Goal: Task Accomplishment & Management: Complete application form

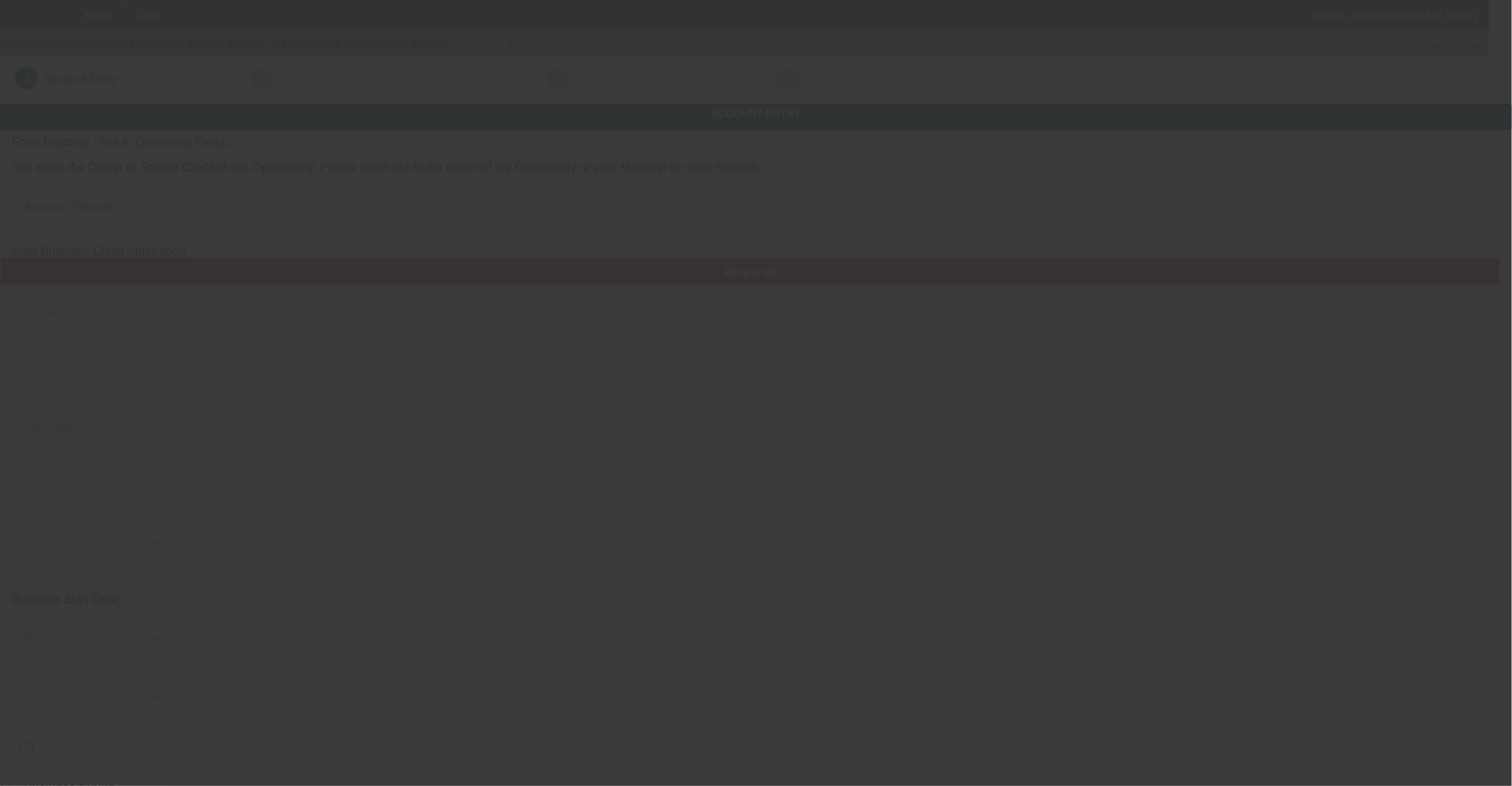
type input "Three Rivers Ranch, Incorporated"
type input "PO BOX 856"
type input "83420"
type input "[PERSON_NAME]"
type input "[PHONE_NUMBER]"
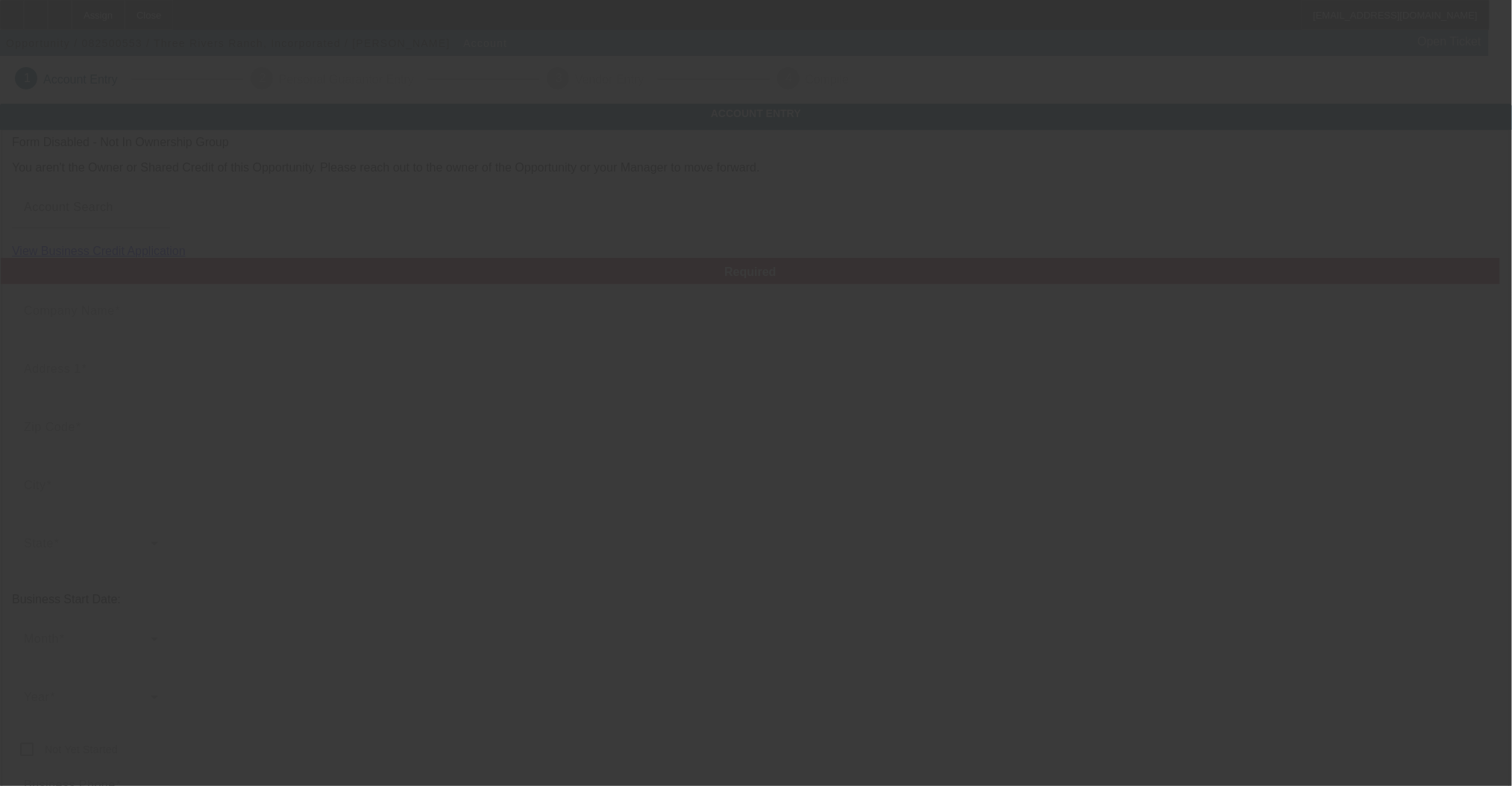
type input "[EMAIL_ADDRESS][DOMAIN_NAME]"
type input "Fremont"
type input "[US_EMPLOYER_IDENTIFICATION_NUMBER]"
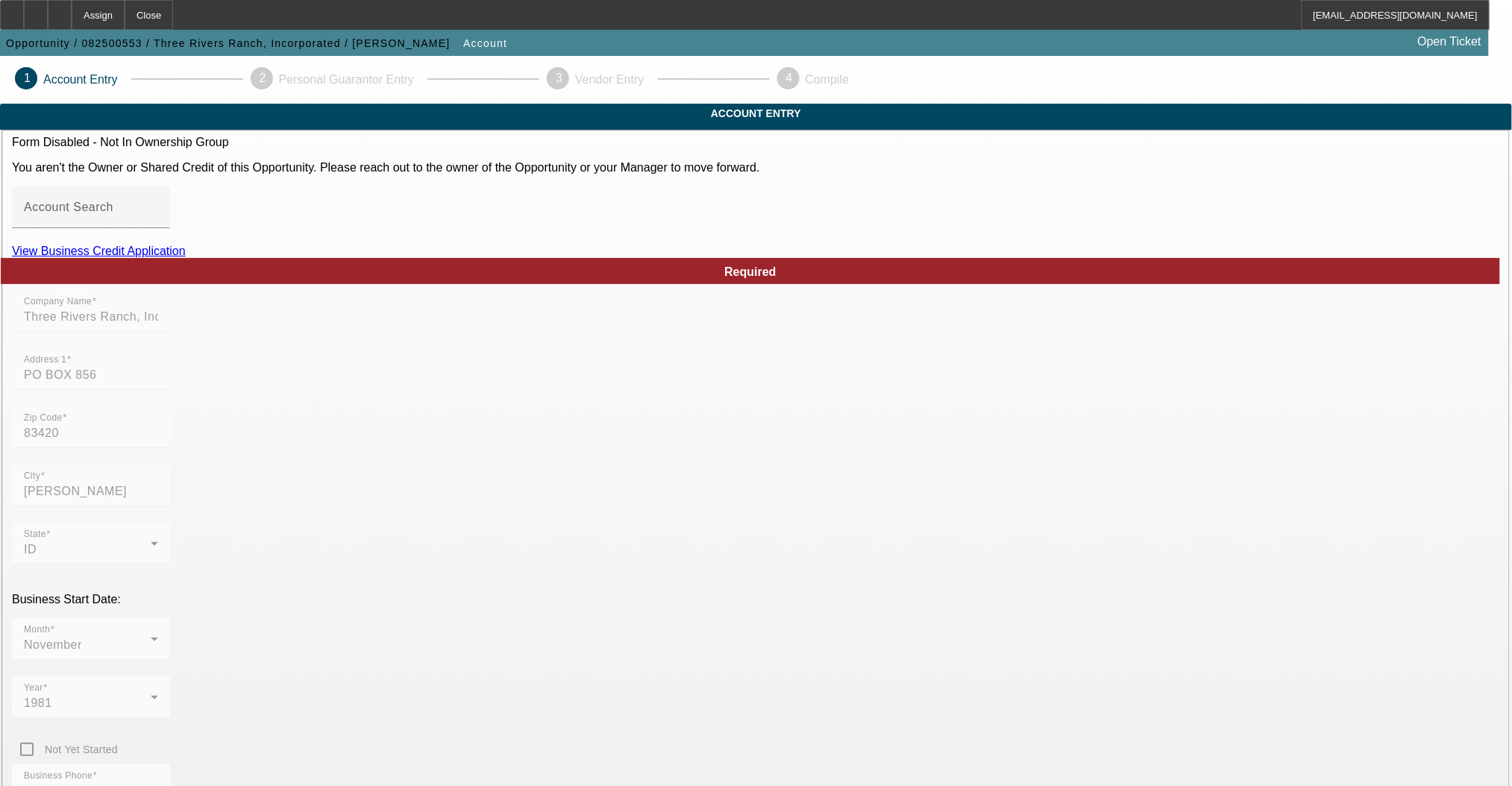
click at [186, 258] on link "View Business Credit Application" at bounding box center [99, 251] width 174 height 13
click at [72, 7] on div at bounding box center [60, 15] width 24 height 30
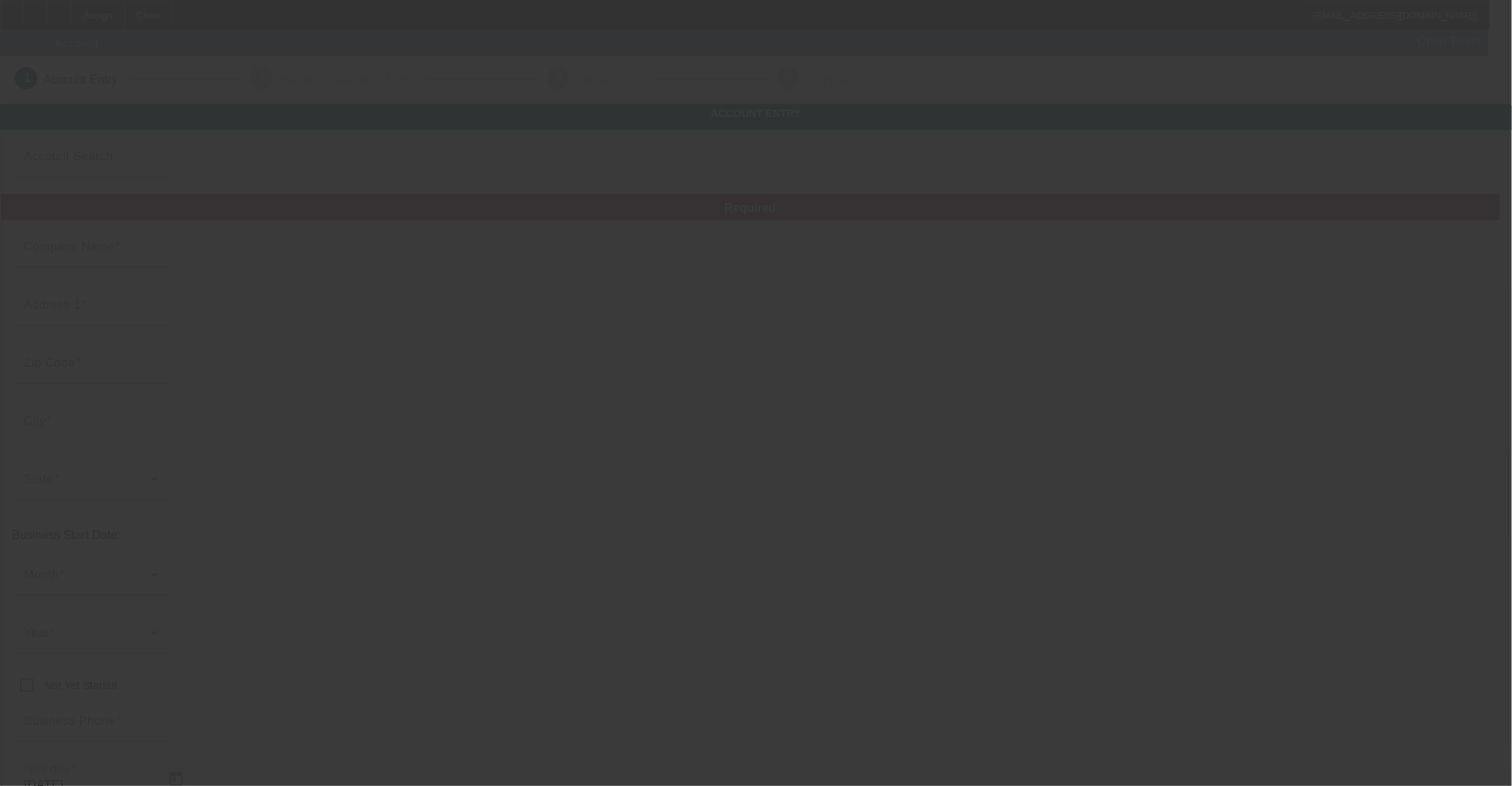
type input "Three Rivers Ranch, Incorporated"
type input "PO BOX 856"
type input "83420"
type input "[PERSON_NAME]"
type input "[PHONE_NUMBER]"
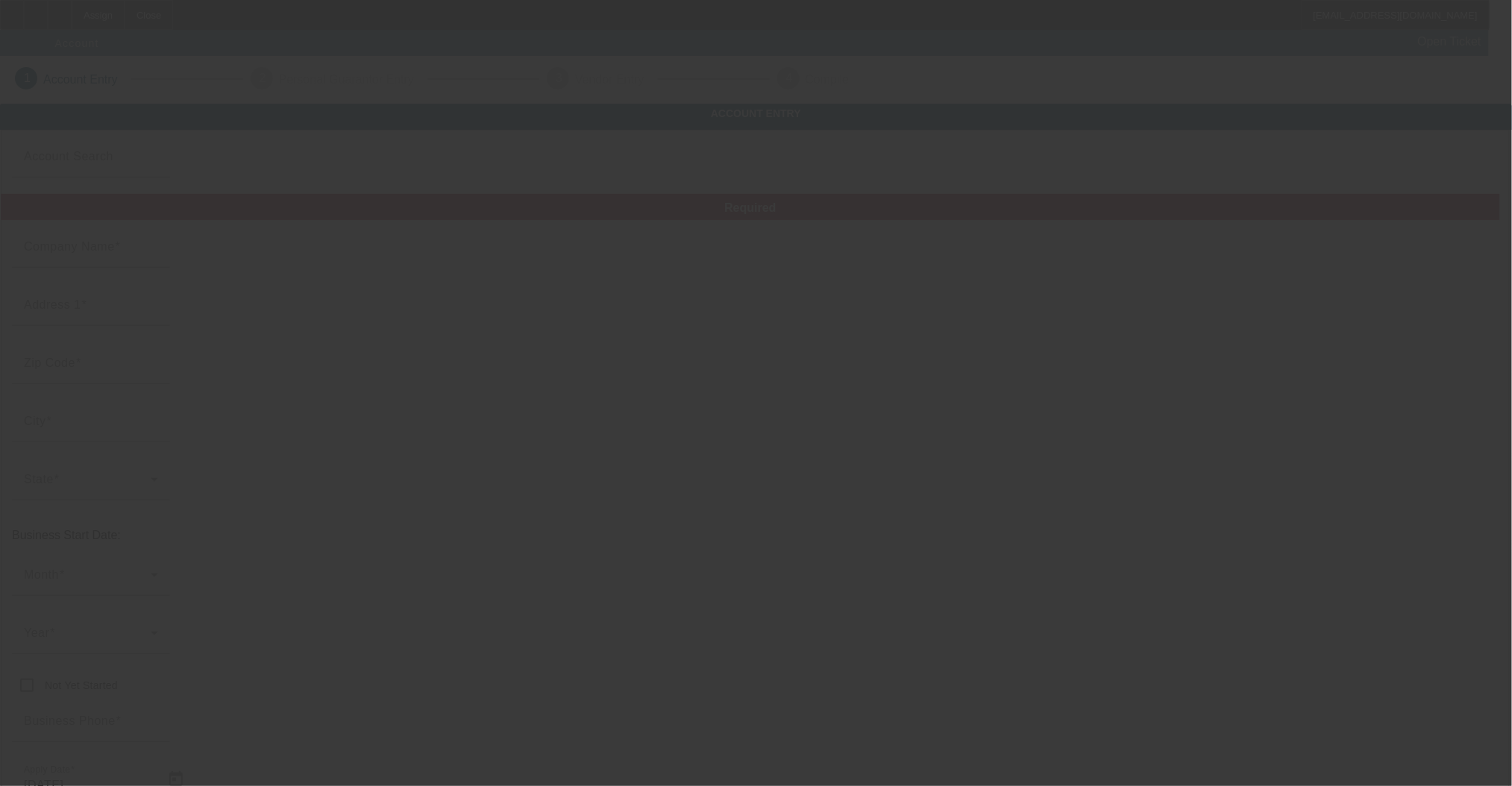
type input "[EMAIL_ADDRESS][DOMAIN_NAME]"
type input "Fremont"
type input "[US_EMPLOYER_IDENTIFICATION_NUMBER]"
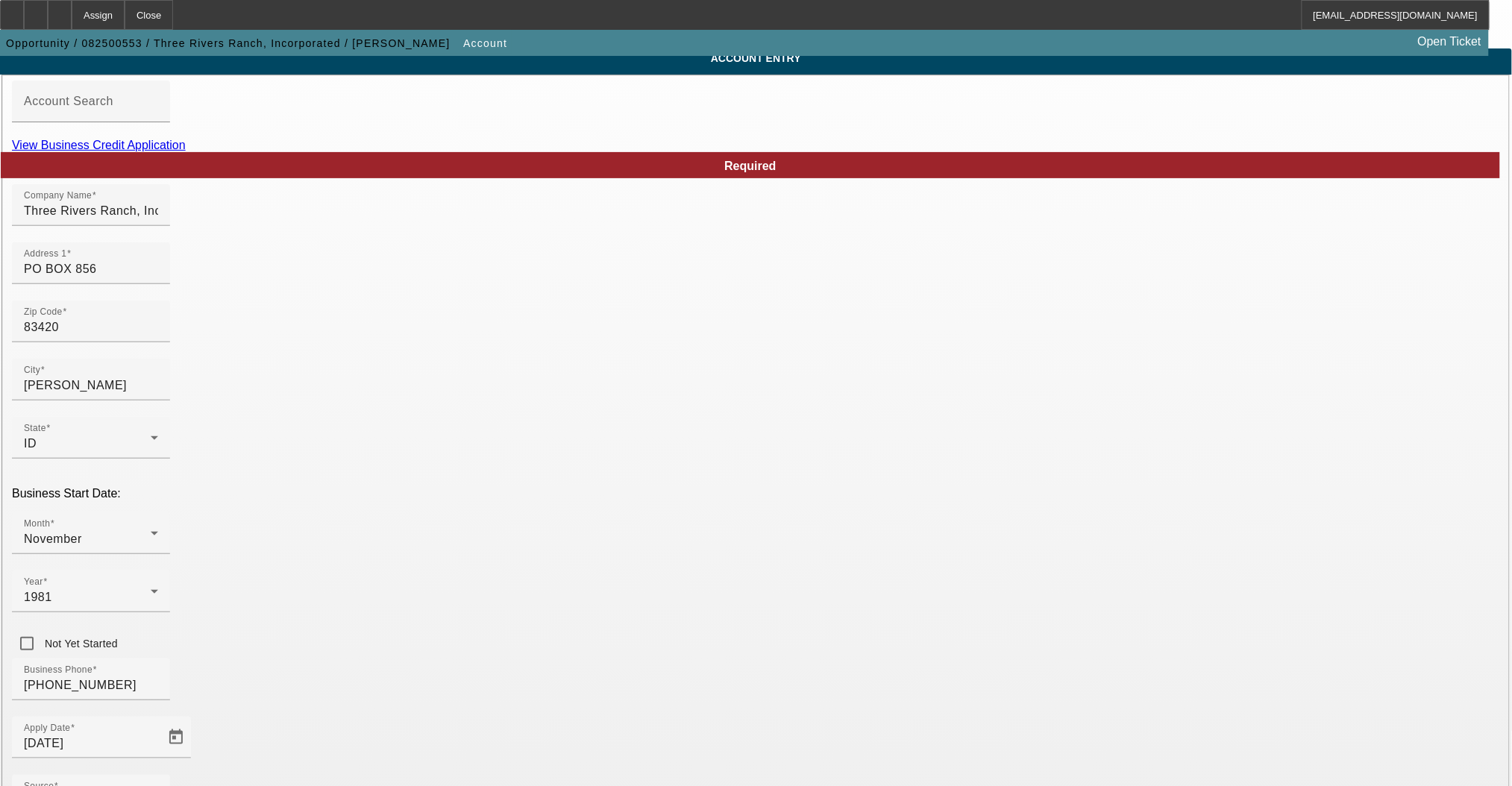
scroll to position [99, 0]
